Goal: Task Accomplishment & Management: Use online tool/utility

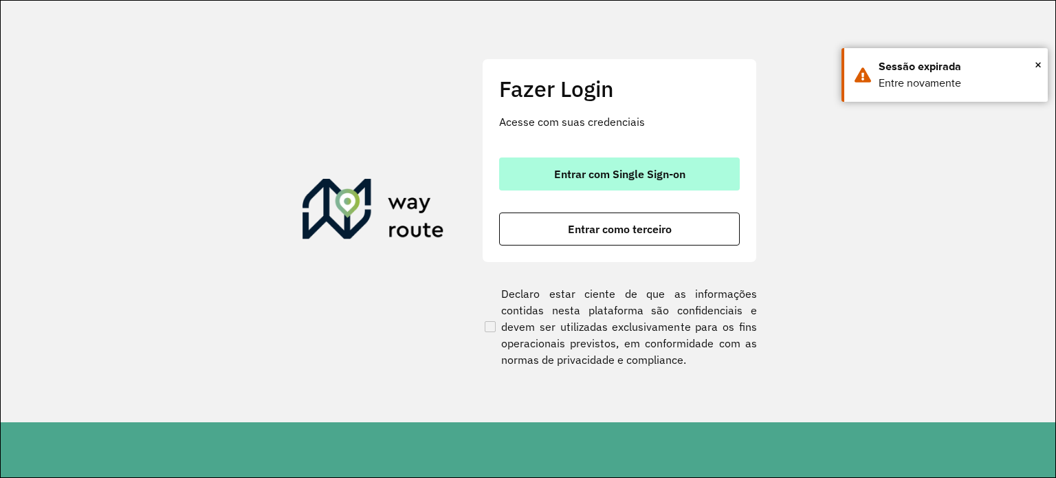
click at [659, 178] on span "Entrar com Single Sign-on" at bounding box center [619, 173] width 131 height 11
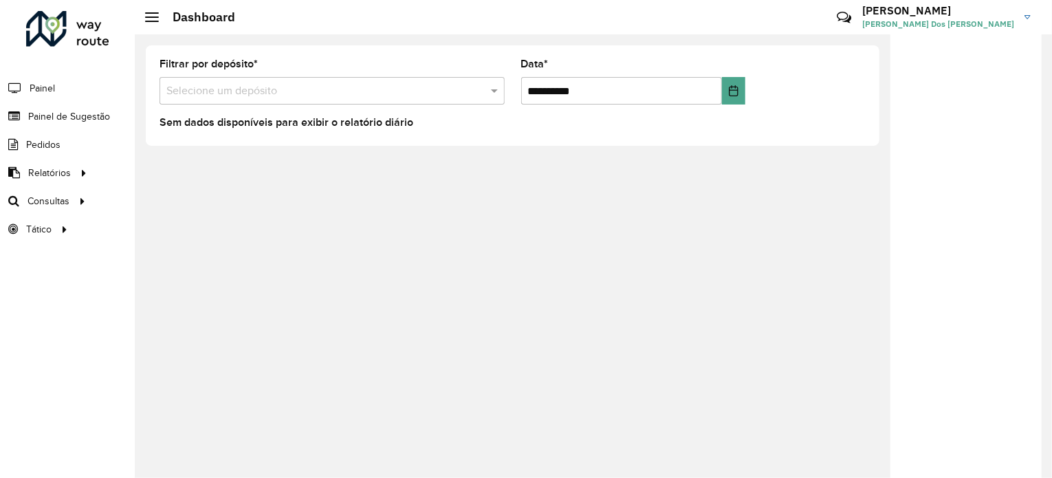
click at [237, 89] on input "text" at bounding box center [318, 91] width 304 height 17
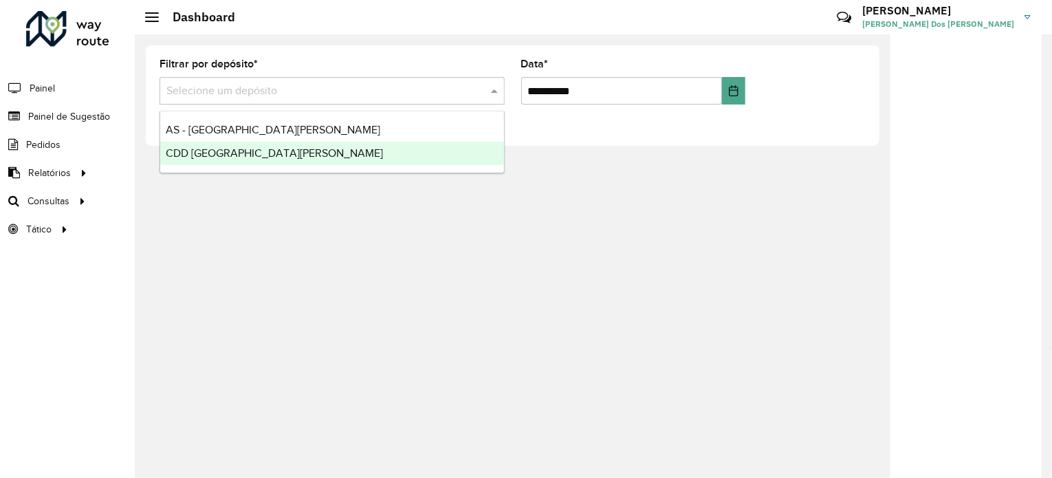
click at [261, 155] on span "CDD [GEOGRAPHIC_DATA]" at bounding box center [274, 153] width 217 height 12
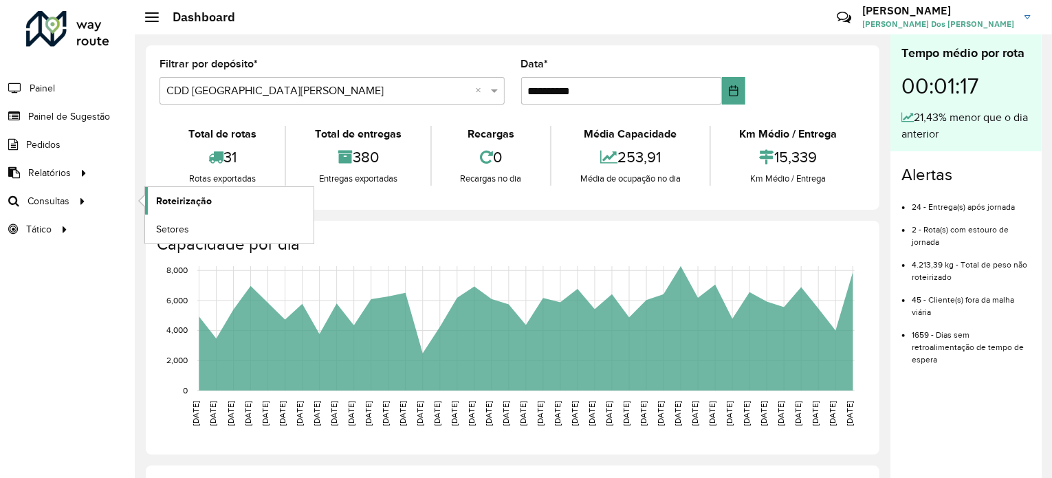
click at [276, 195] on link "Roteirização" at bounding box center [229, 201] width 168 height 28
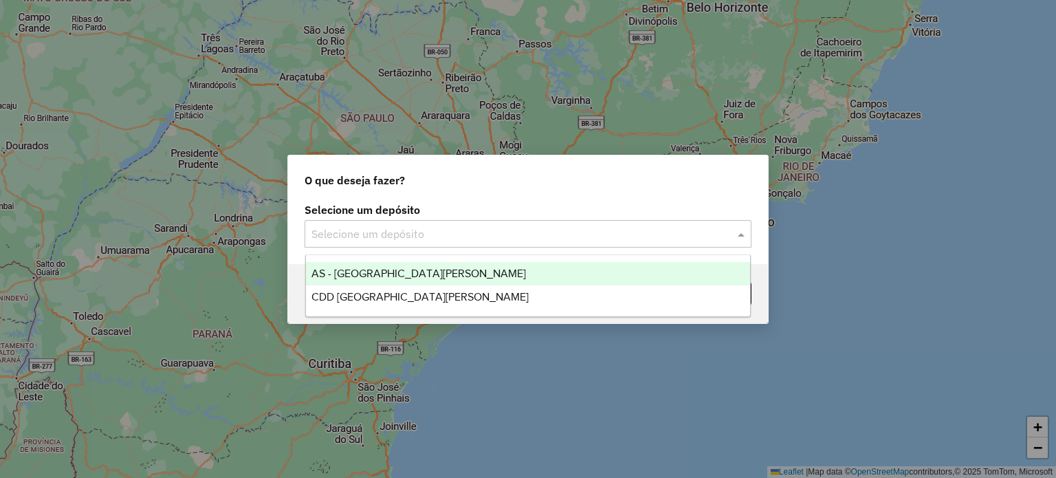
drag, startPoint x: 504, startPoint y: 231, endPoint x: 490, endPoint y: 247, distance: 21.4
click at [503, 231] on input "text" at bounding box center [515, 234] width 406 height 17
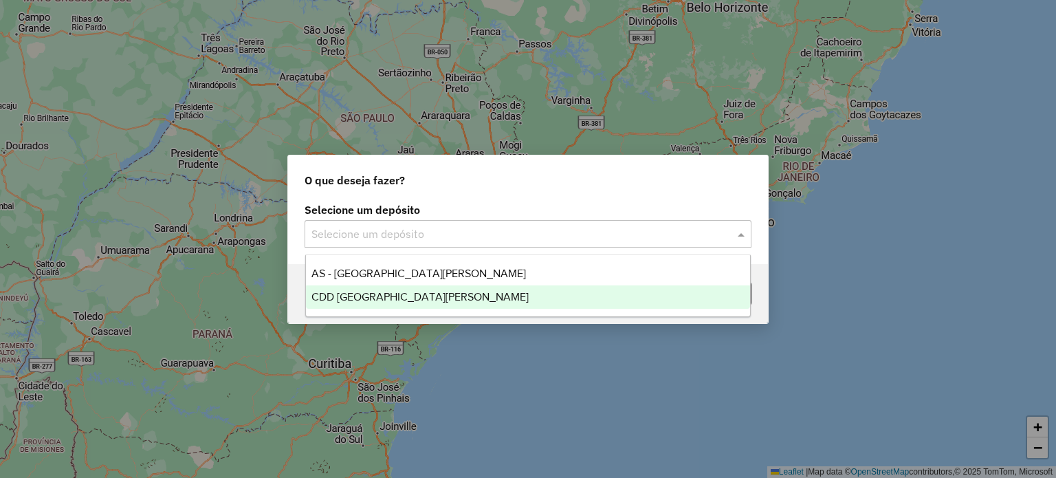
click at [469, 291] on div "CDD [GEOGRAPHIC_DATA][PERSON_NAME]" at bounding box center [528, 296] width 445 height 23
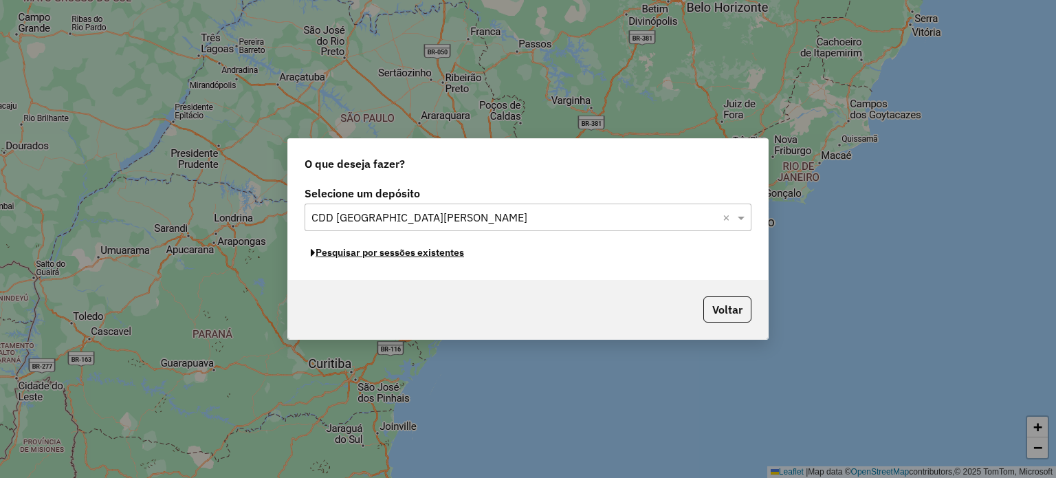
click at [433, 255] on button "Pesquisar por sessões existentes" at bounding box center [388, 252] width 166 height 21
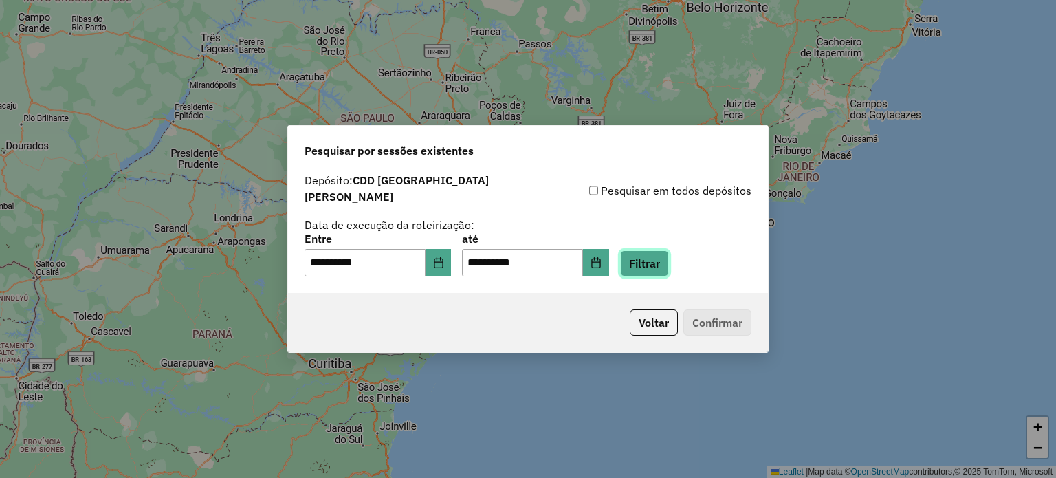
click at [657, 250] on button "Filtrar" at bounding box center [644, 263] width 49 height 26
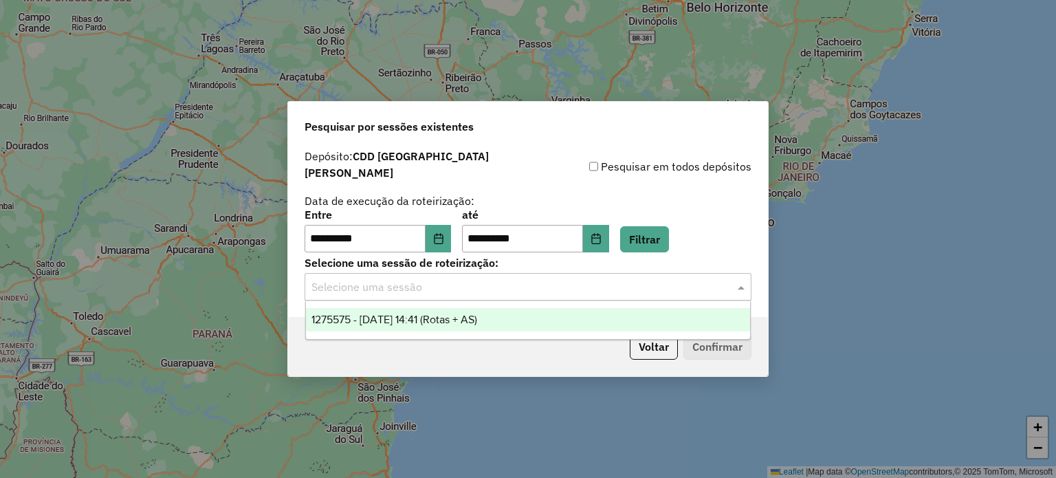
drag, startPoint x: 425, startPoint y: 272, endPoint x: 420, endPoint y: 278, distance: 7.8
click at [424, 279] on input "text" at bounding box center [515, 287] width 406 height 17
click at [410, 314] on span "1275575 - [DATE] 14:41 (Rotas + AS)" at bounding box center [395, 320] width 166 height 12
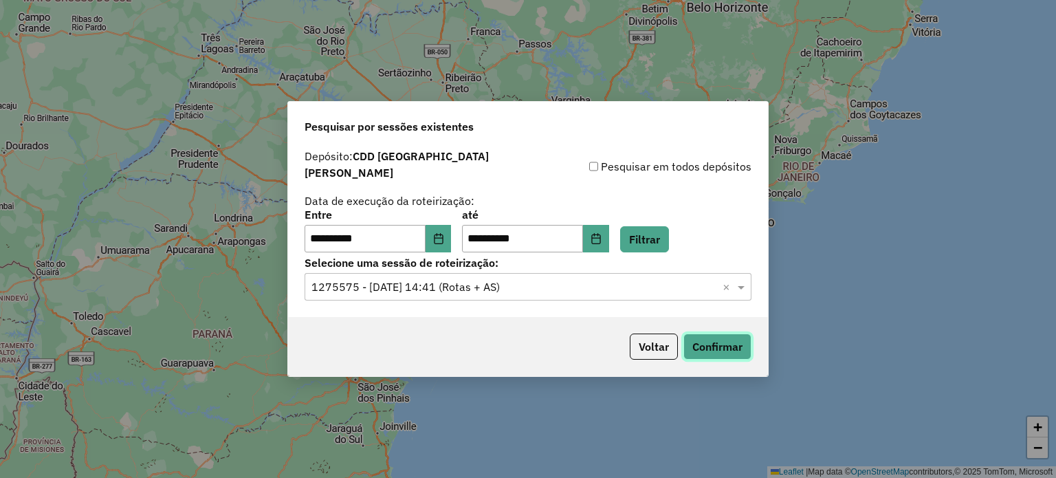
click at [693, 334] on button "Confirmar" at bounding box center [718, 347] width 68 height 26
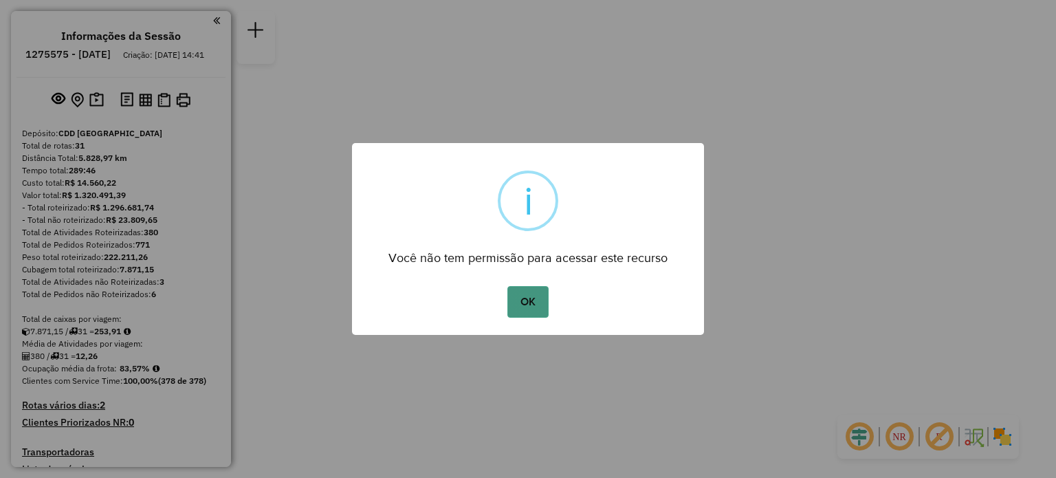
click at [534, 296] on button "OK" at bounding box center [528, 302] width 41 height 32
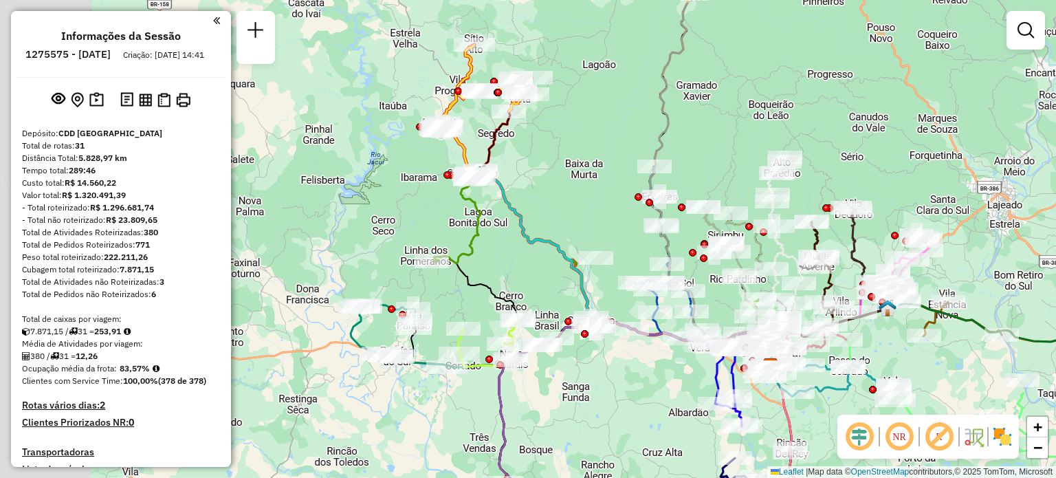
drag, startPoint x: 365, startPoint y: 118, endPoint x: 598, endPoint y: 168, distance: 237.8
click at [598, 168] on div "Janela de atendimento Grade de atendimento Capacidade Transportadoras Veículos …" at bounding box center [528, 239] width 1056 height 478
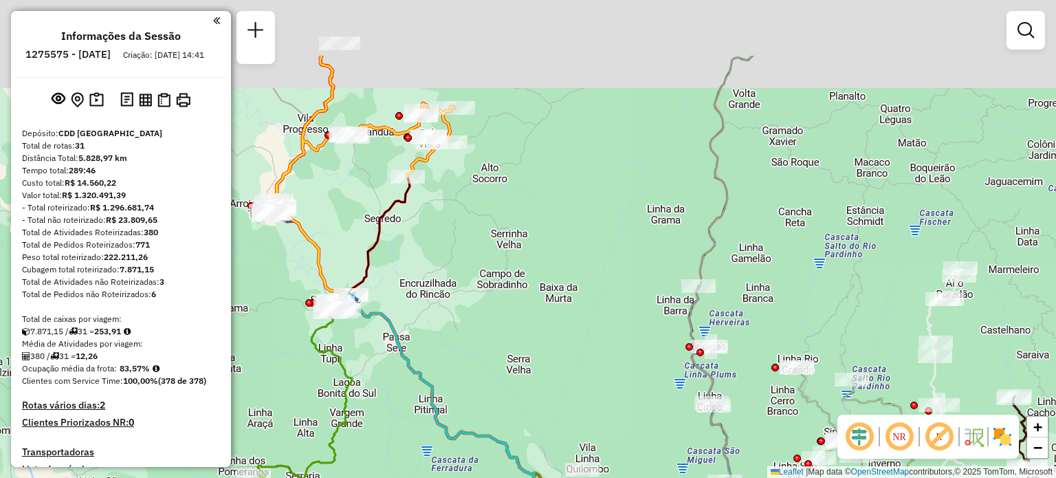
drag, startPoint x: 429, startPoint y: 164, endPoint x: 444, endPoint y: 239, distance: 76.3
click at [454, 241] on div "Janela de atendimento Grade de atendimento Capacidade Transportadoras Veículos …" at bounding box center [528, 239] width 1056 height 478
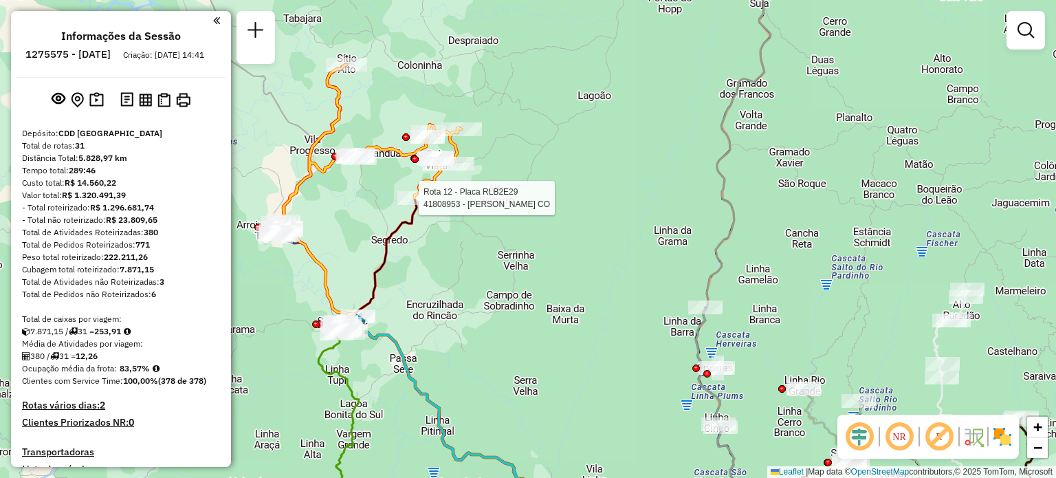
select select "**********"
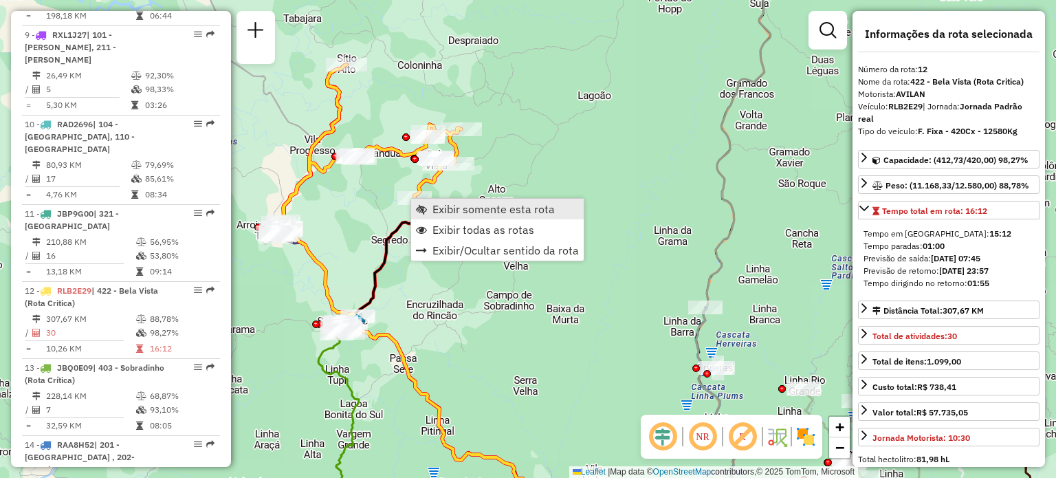
scroll to position [1380, 0]
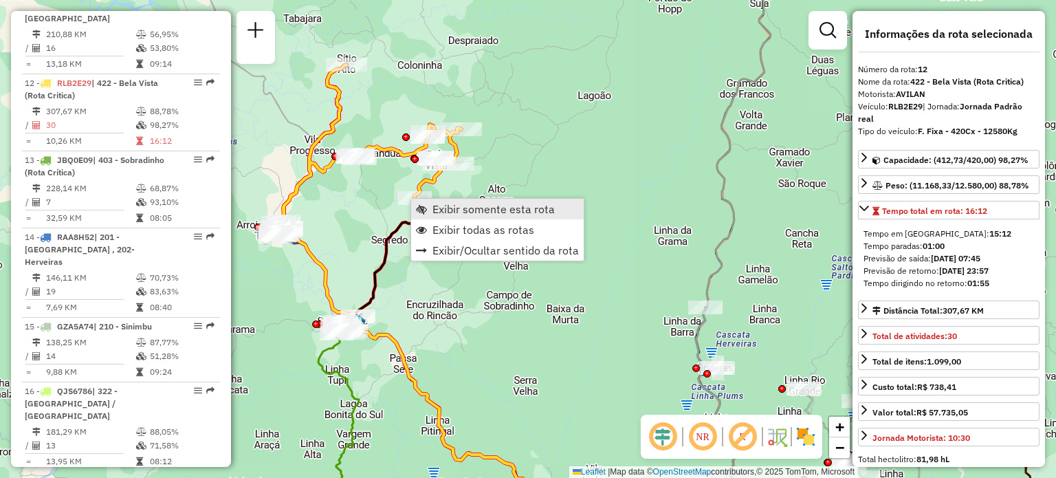
click at [483, 210] on span "Exibir somente esta rota" at bounding box center [494, 209] width 122 height 11
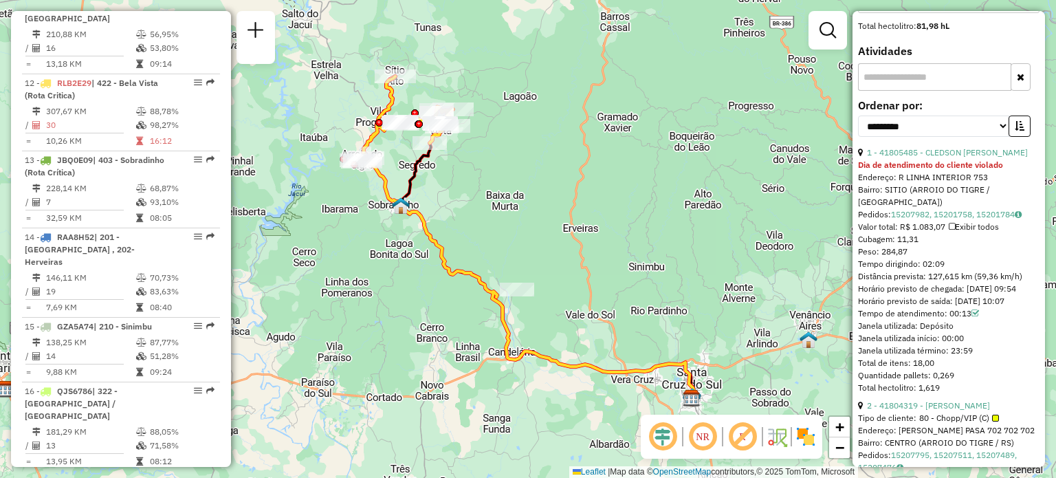
scroll to position [413, 0]
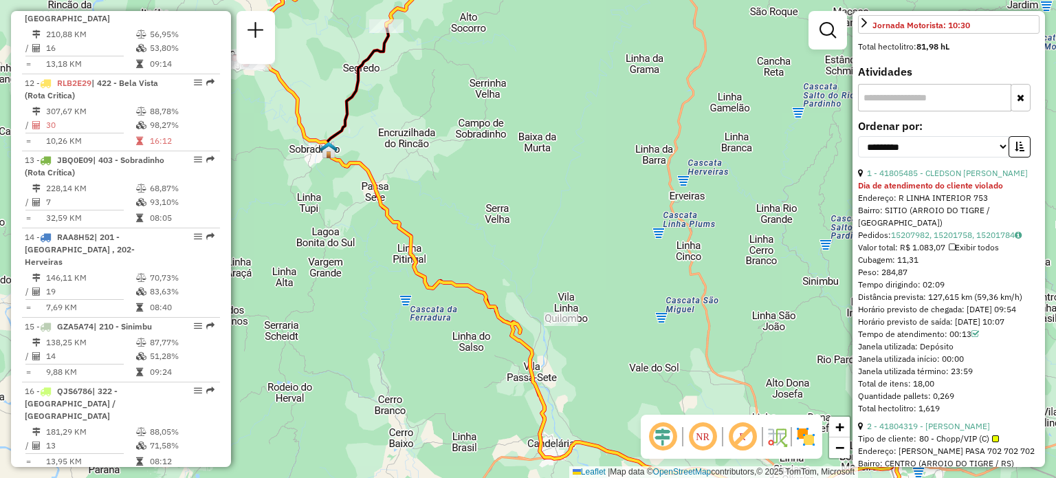
click at [419, 277] on icon at bounding box center [586, 240] width 664 height 574
click at [811, 430] on img at bounding box center [806, 437] width 22 height 22
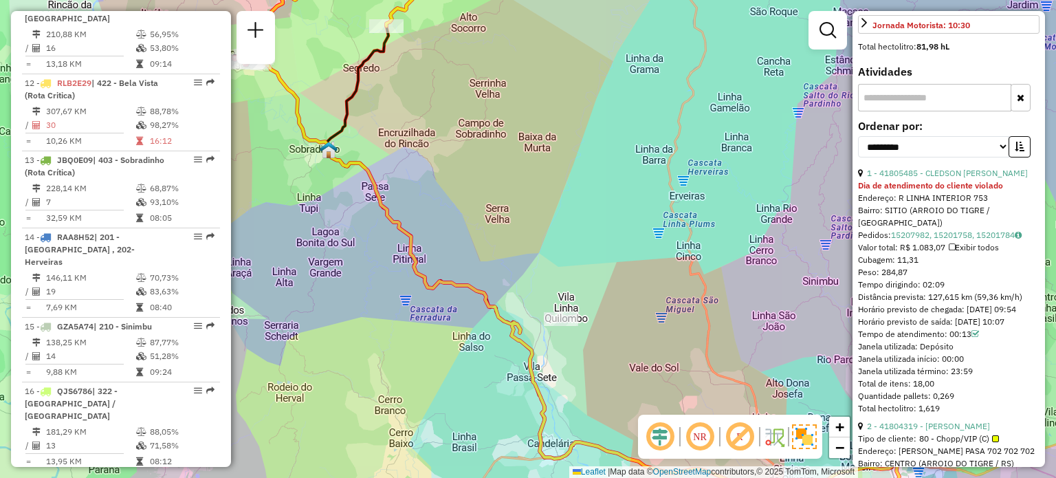
click at [811, 430] on img at bounding box center [804, 436] width 25 height 25
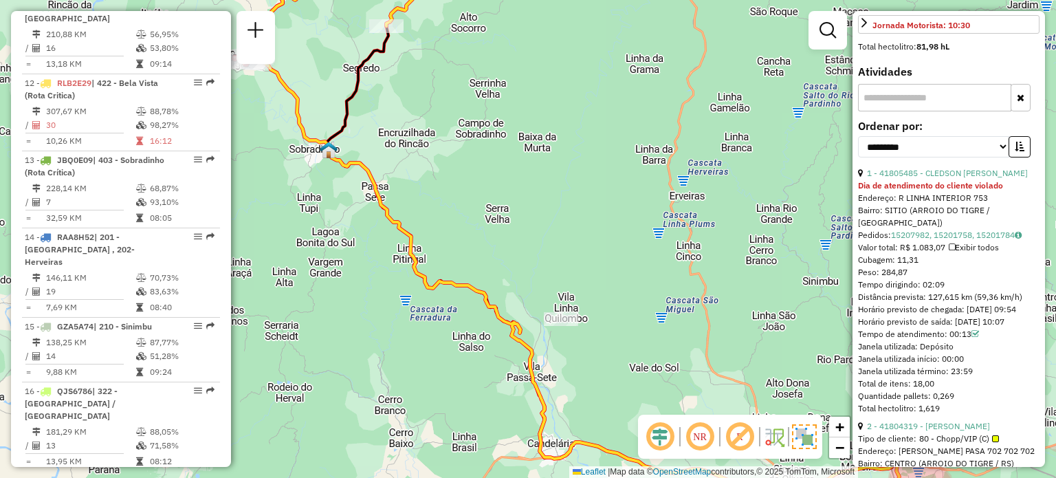
click at [778, 440] on img at bounding box center [774, 437] width 22 height 22
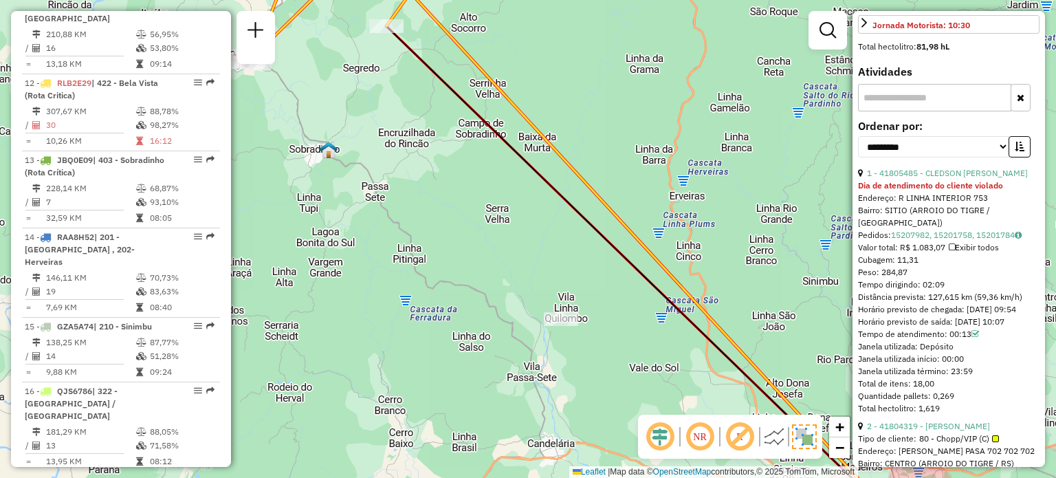
click at [778, 440] on img at bounding box center [774, 437] width 22 height 22
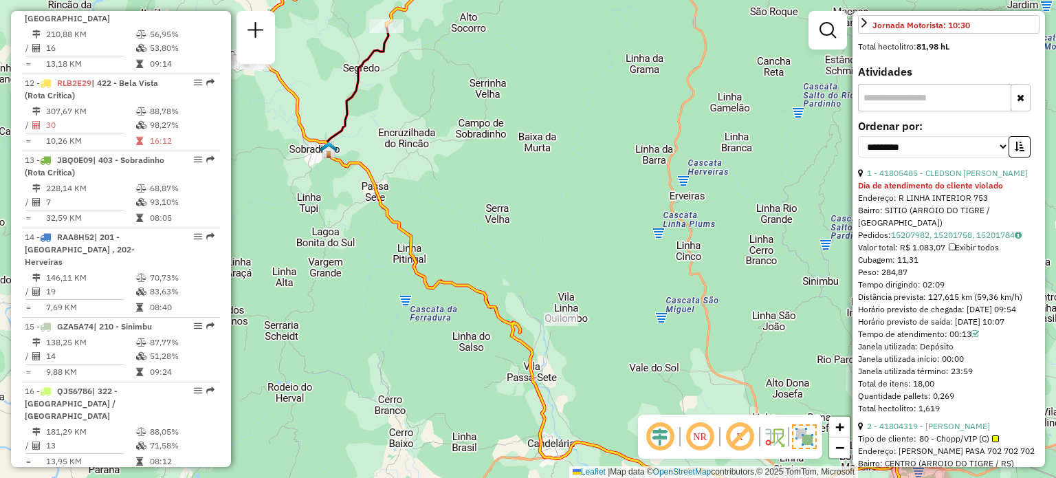
click at [732, 437] on em at bounding box center [739, 436] width 33 height 33
click at [690, 433] on em at bounding box center [700, 436] width 33 height 33
click at [695, 435] on em at bounding box center [700, 436] width 33 height 33
click at [654, 439] on em at bounding box center [660, 436] width 33 height 33
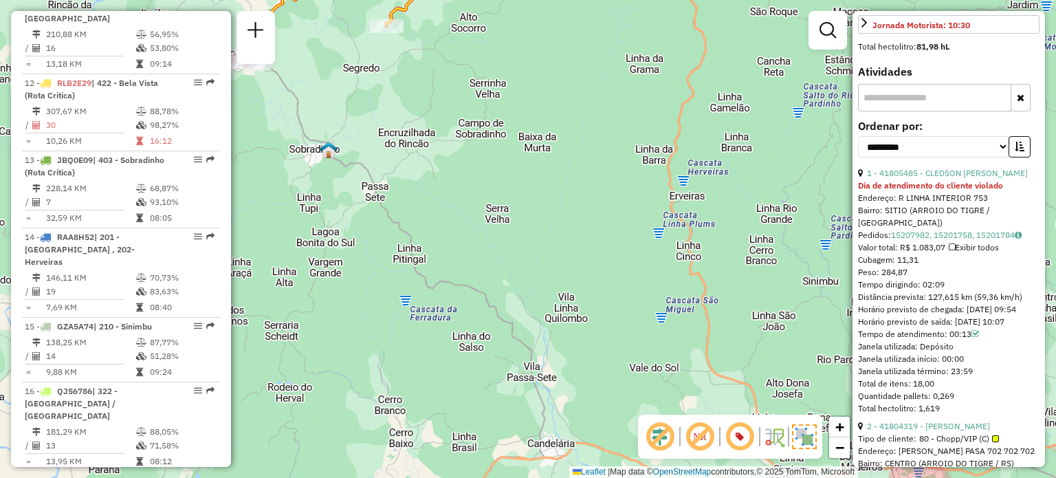
click at [654, 439] on em at bounding box center [660, 436] width 33 height 33
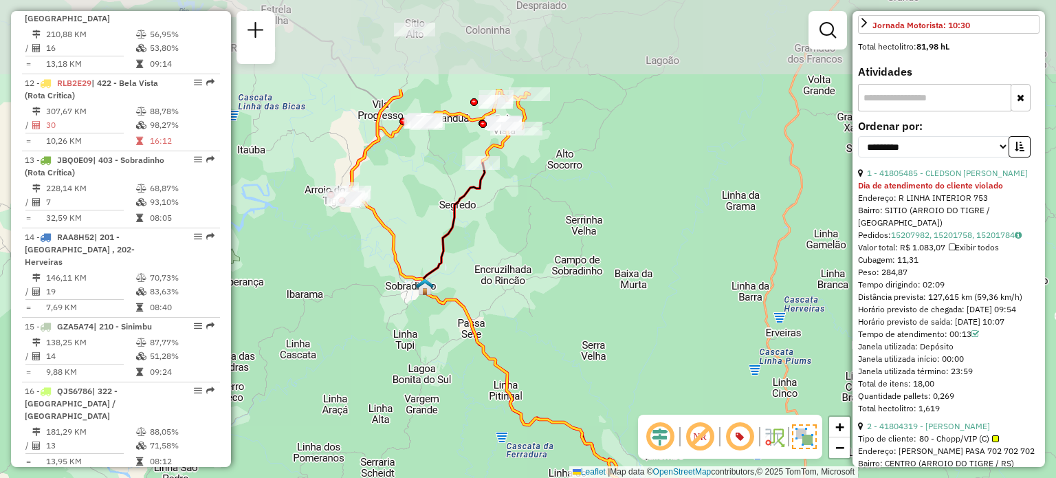
drag, startPoint x: 402, startPoint y: 150, endPoint x: 462, endPoint y: 232, distance: 101.8
click at [462, 232] on icon at bounding box center [717, 413] width 589 height 500
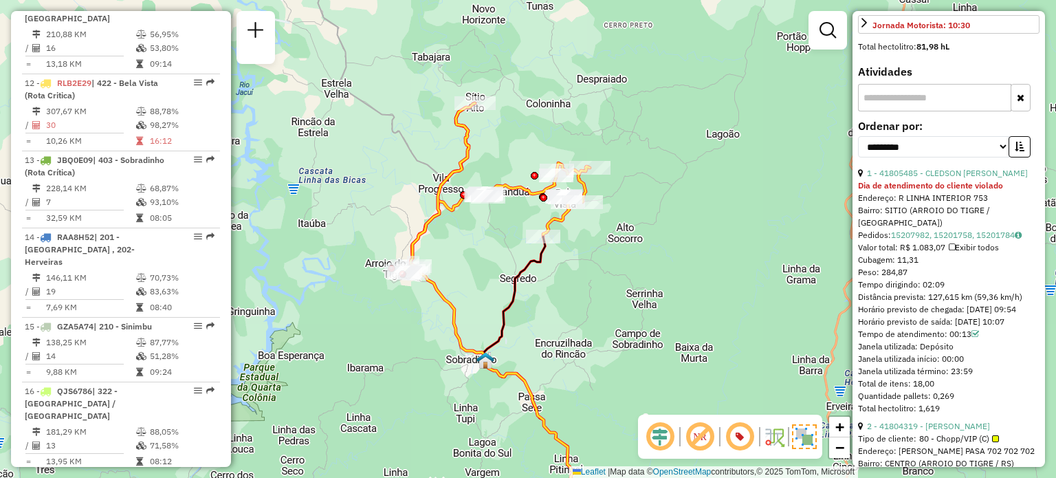
scroll to position [344, 0]
